Goal: Check status: Check status

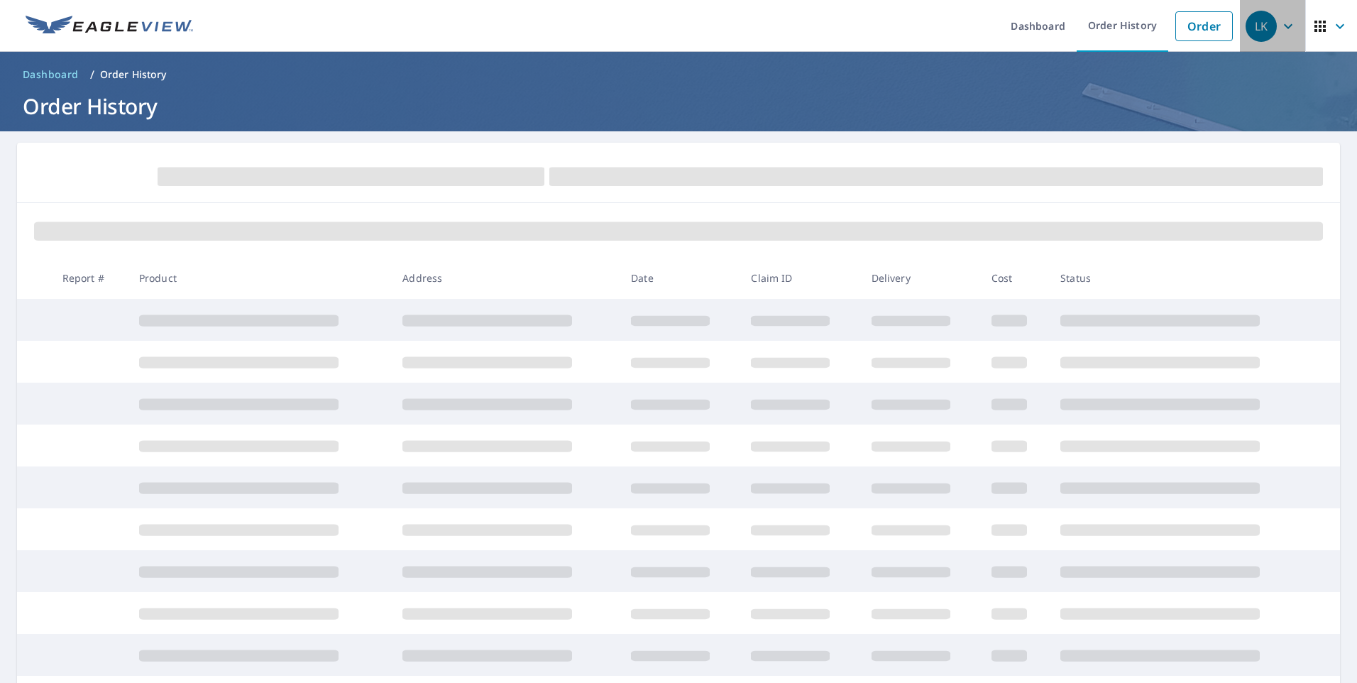
click at [1254, 37] on div "LK" at bounding box center [1260, 26] width 31 height 31
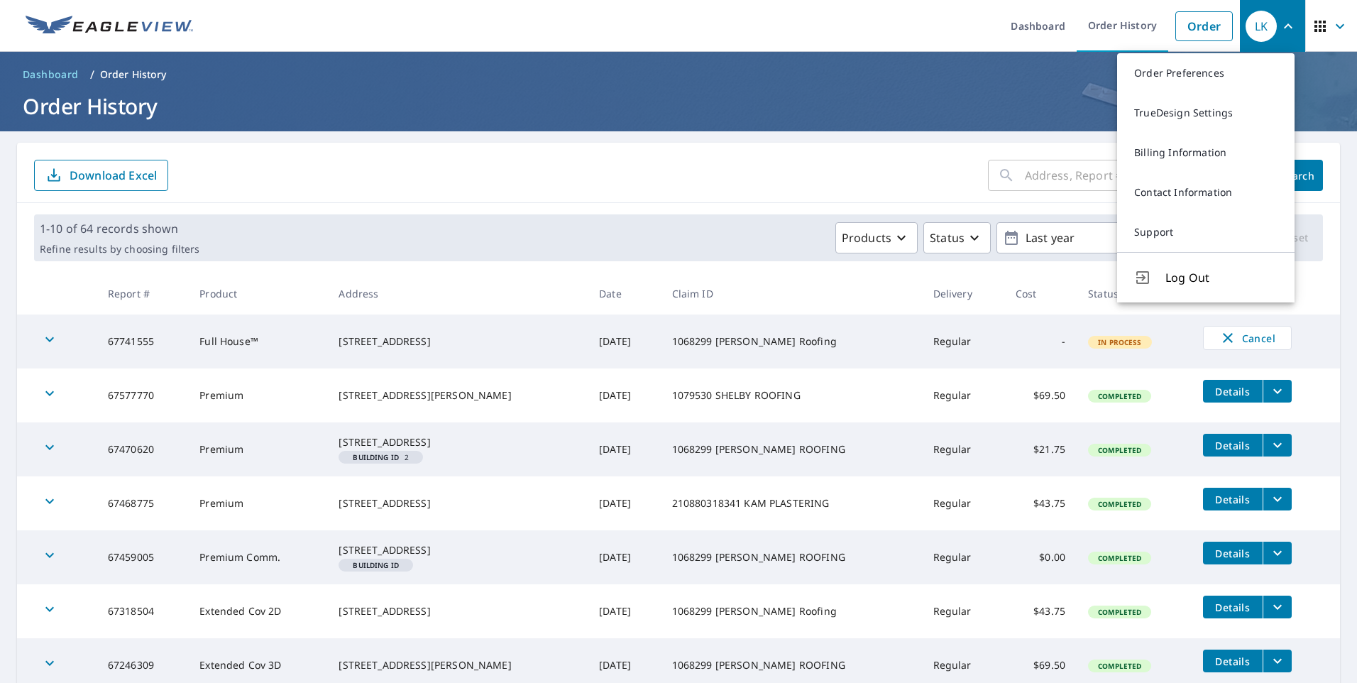
click at [863, 24] on ul "Dashboard Order History Order" at bounding box center [721, 26] width 1038 height 52
